Goal: Transaction & Acquisition: Purchase product/service

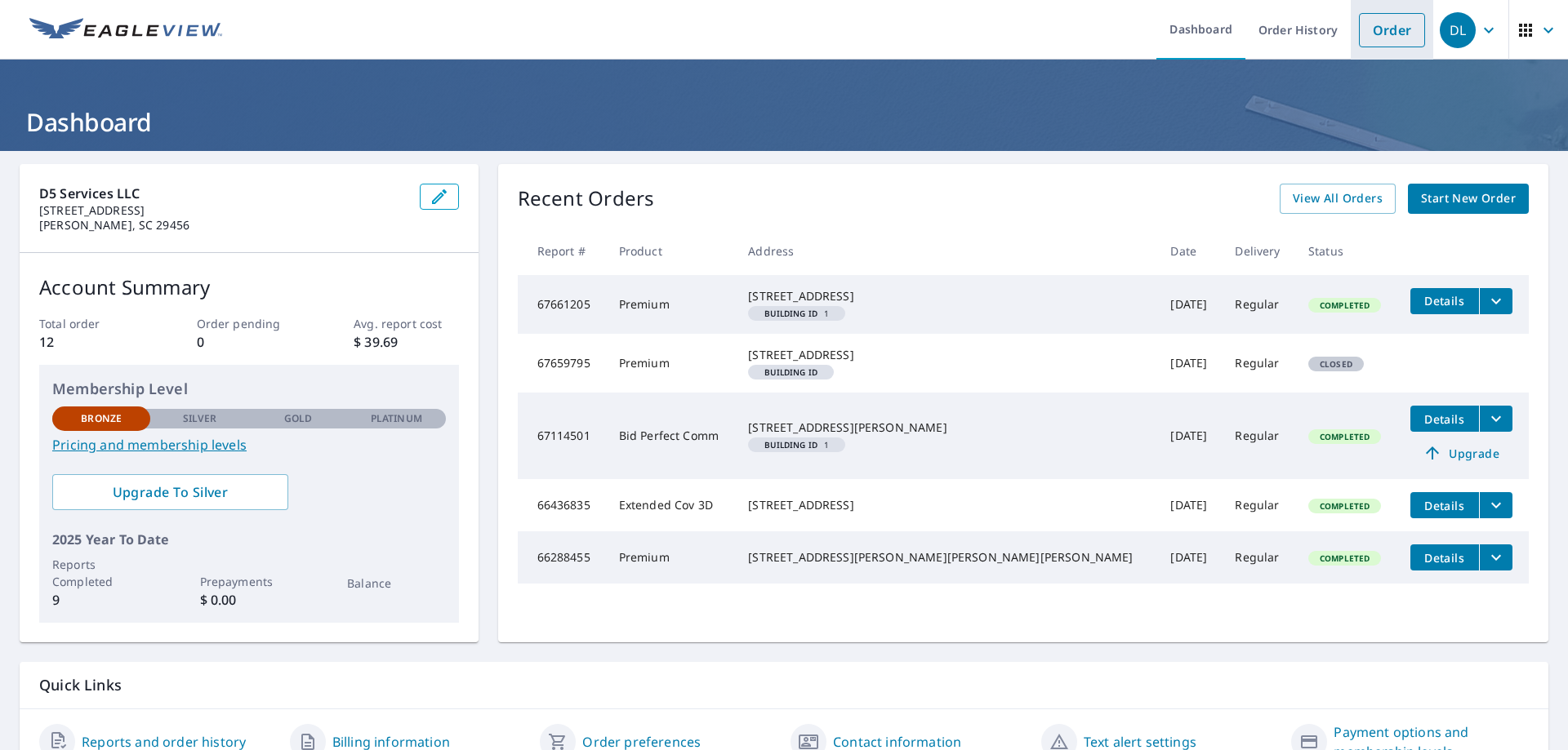
click at [1387, 30] on link "Order" at bounding box center [1392, 30] width 66 height 34
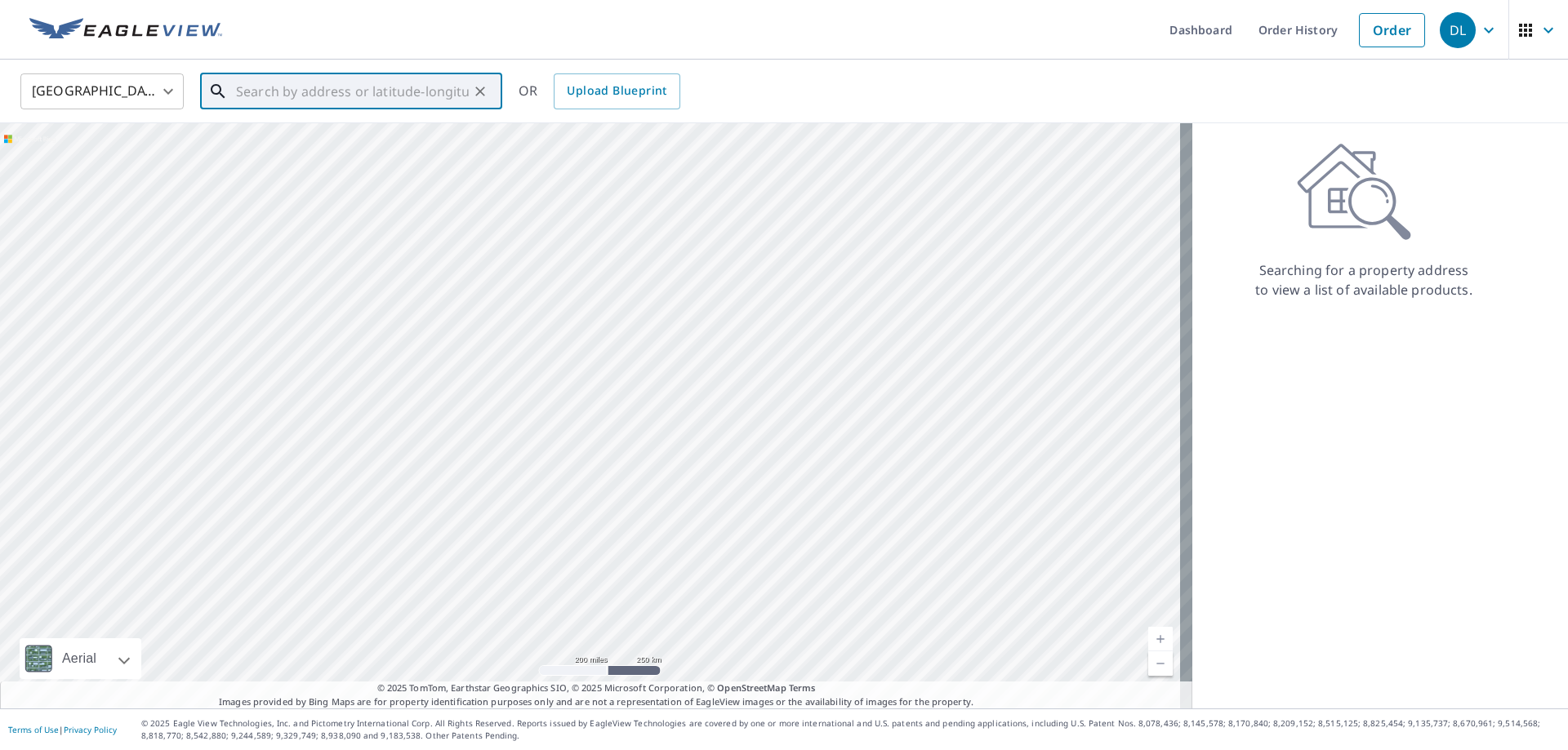
click at [255, 85] on input "text" at bounding box center [352, 91] width 233 height 45
click at [302, 146] on span "[STREET_ADDRESS]" at bounding box center [361, 138] width 256 height 19
type input "[STREET_ADDRESS]"
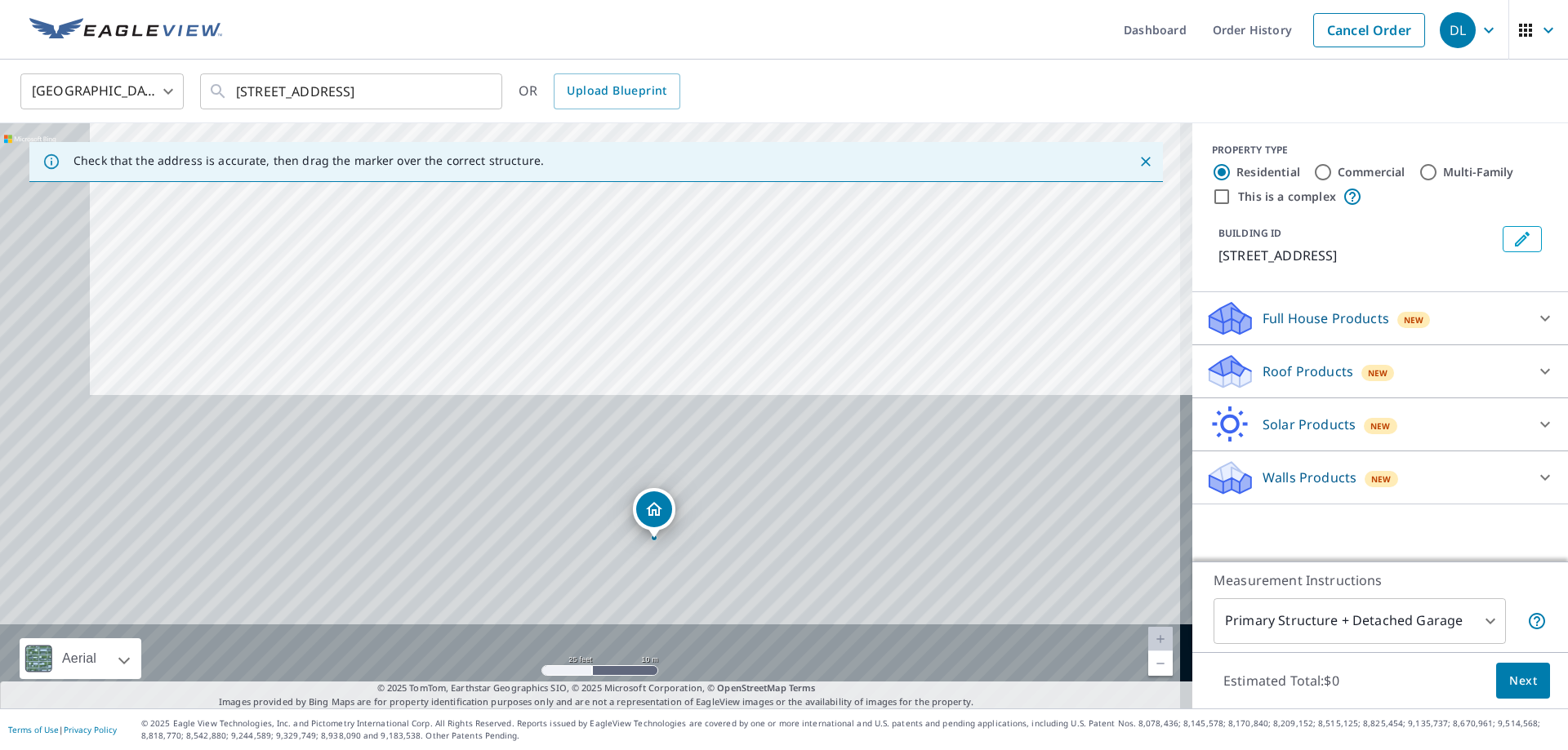
drag, startPoint x: 403, startPoint y: 142, endPoint x: 470, endPoint y: -98, distance: 249.2
click at [470, 0] on html "DL DL Dashboard Order History Cancel Order DL [GEOGRAPHIC_DATA] [GEOGRAPHIC_DAT…" at bounding box center [784, 375] width 1568 height 750
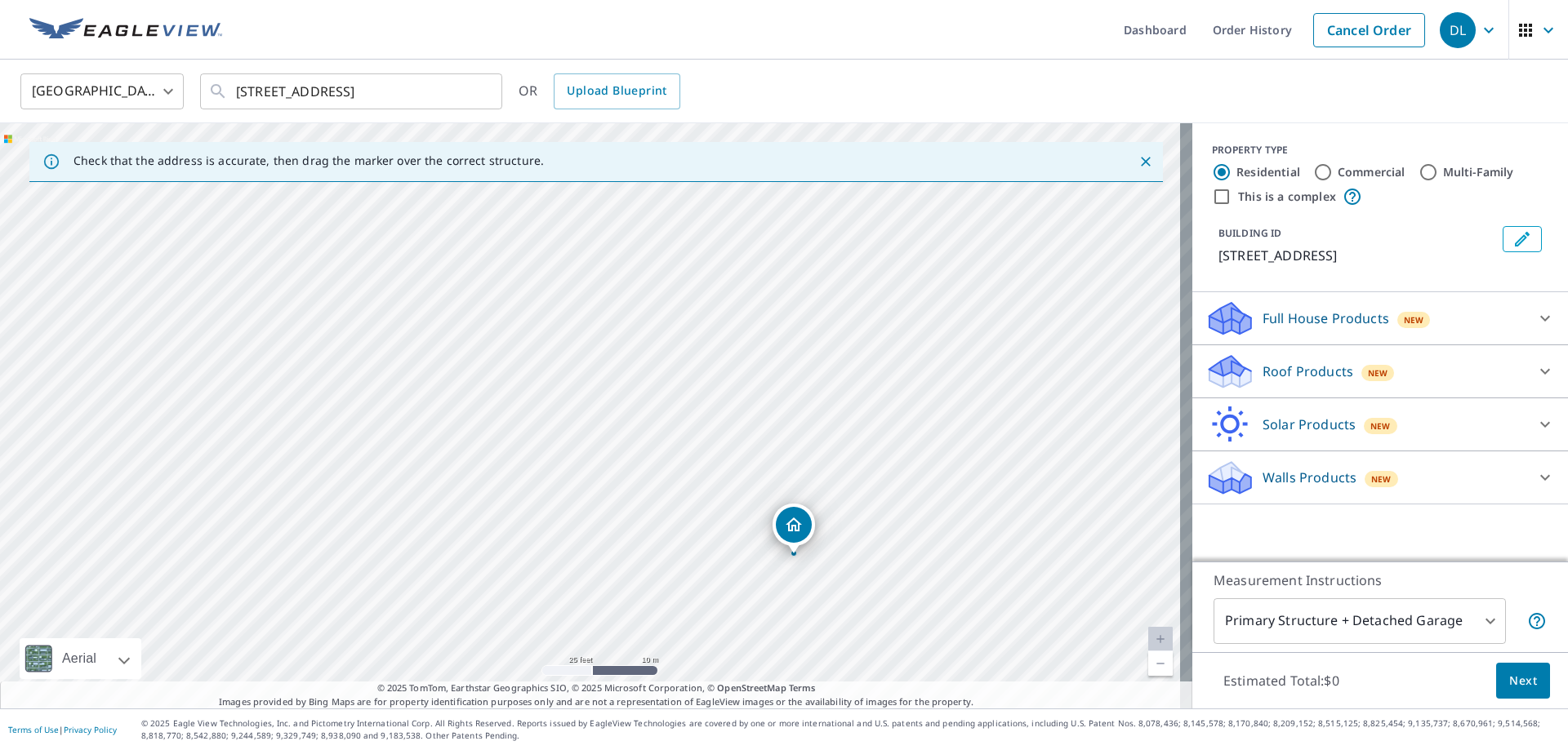
drag, startPoint x: 724, startPoint y: 513, endPoint x: 318, endPoint y: -46, distance: 690.9
click at [318, 0] on html "DL DL Dashboard Order History Cancel Order DL [GEOGRAPHIC_DATA] [GEOGRAPHIC_DAT…" at bounding box center [784, 375] width 1568 height 750
click at [1537, 362] on icon at bounding box center [1545, 371] width 19 height 19
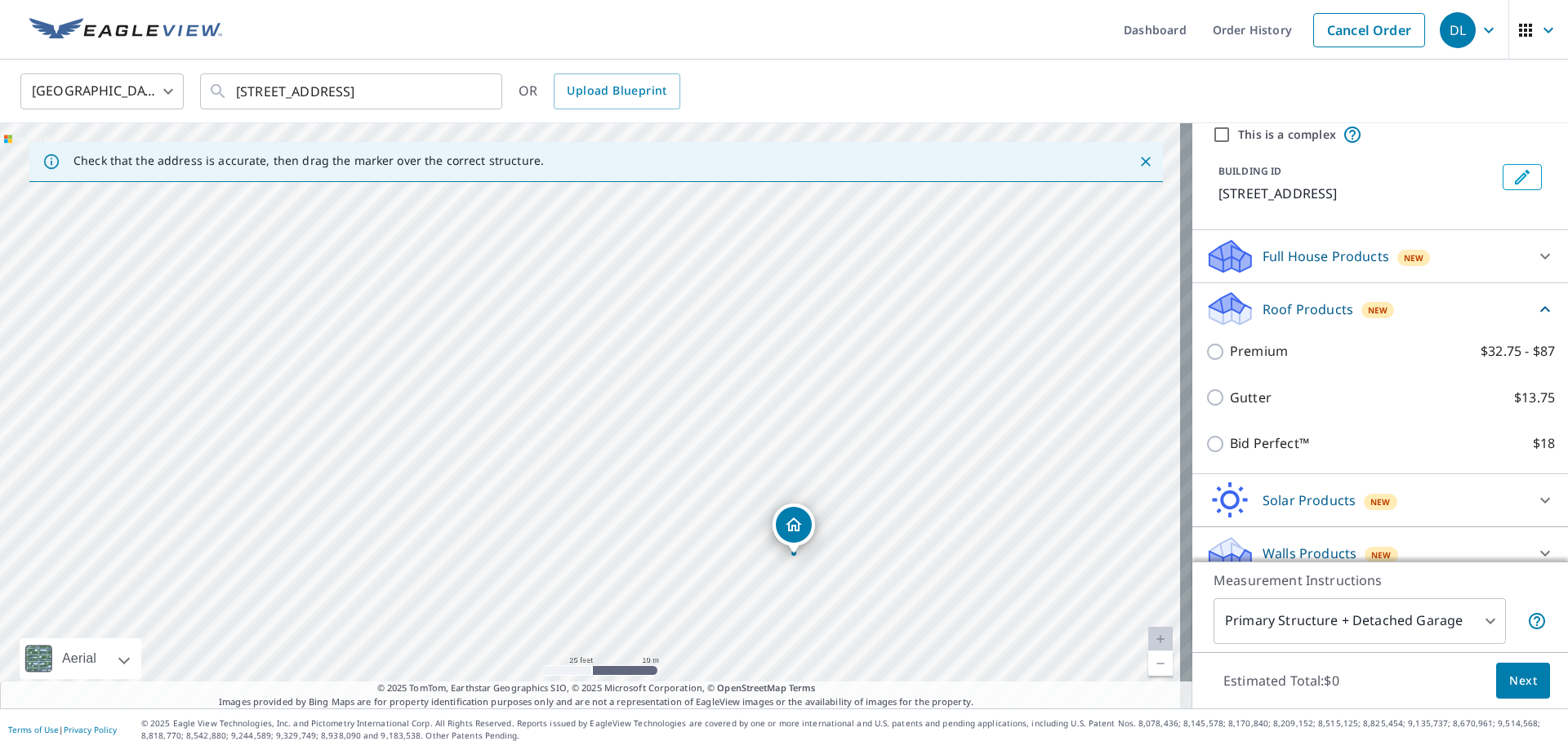
scroll to position [100, 0]
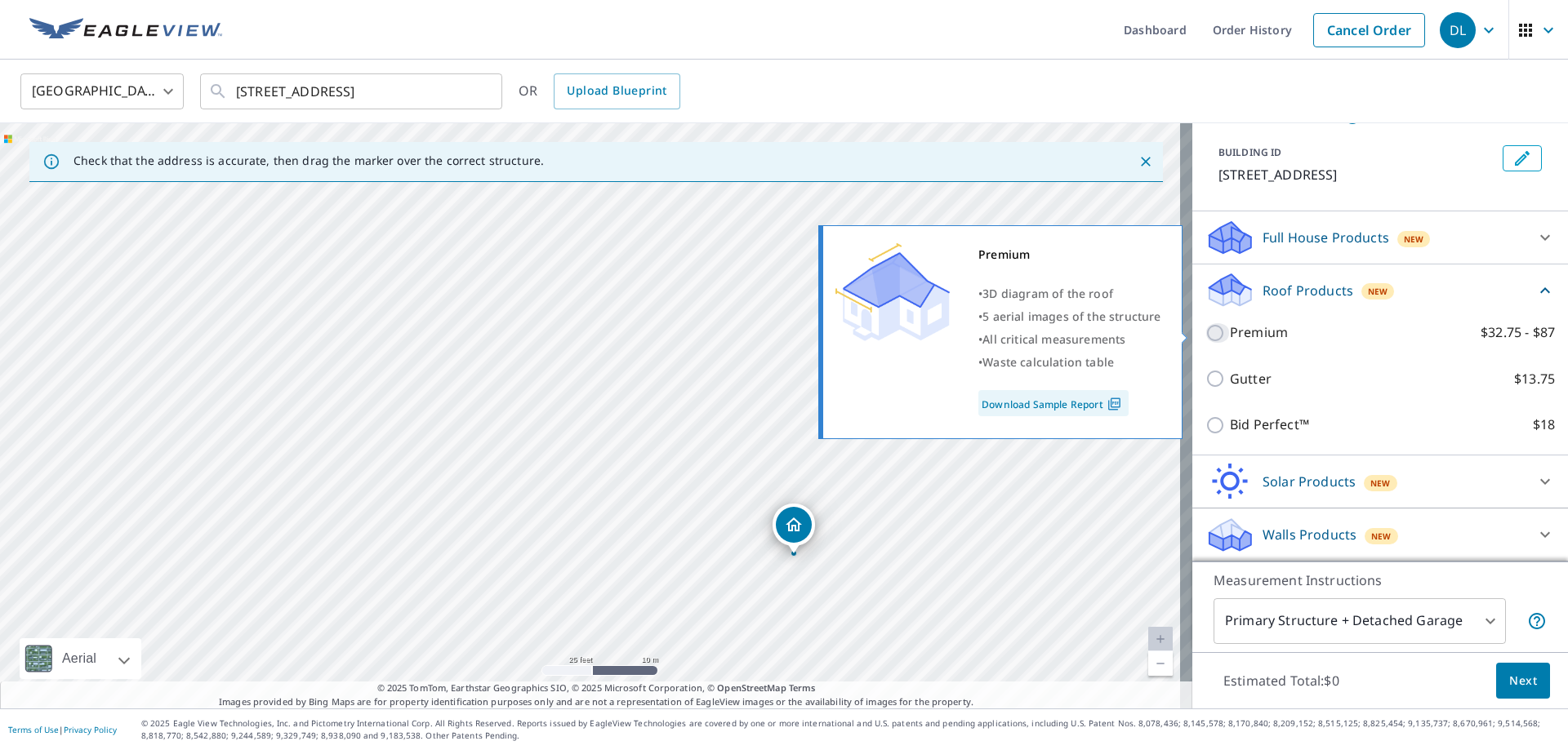
click at [1205, 339] on input "Premium $32.75 - $87" at bounding box center [1217, 332] width 24 height 19
checkbox input "true"
